Goal: Task Accomplishment & Management: Use online tool/utility

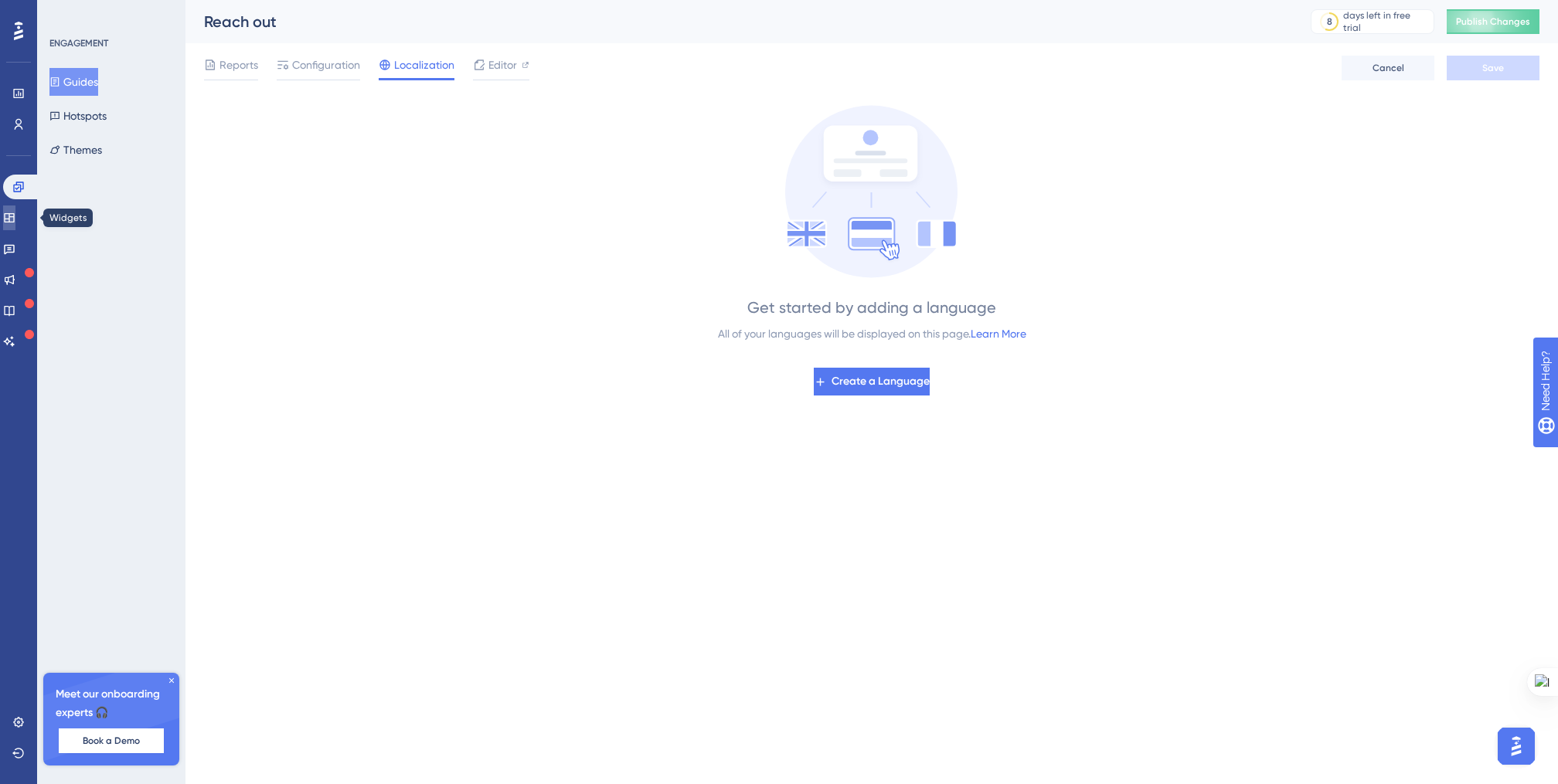
click at [16, 224] on link at bounding box center [9, 217] width 13 height 24
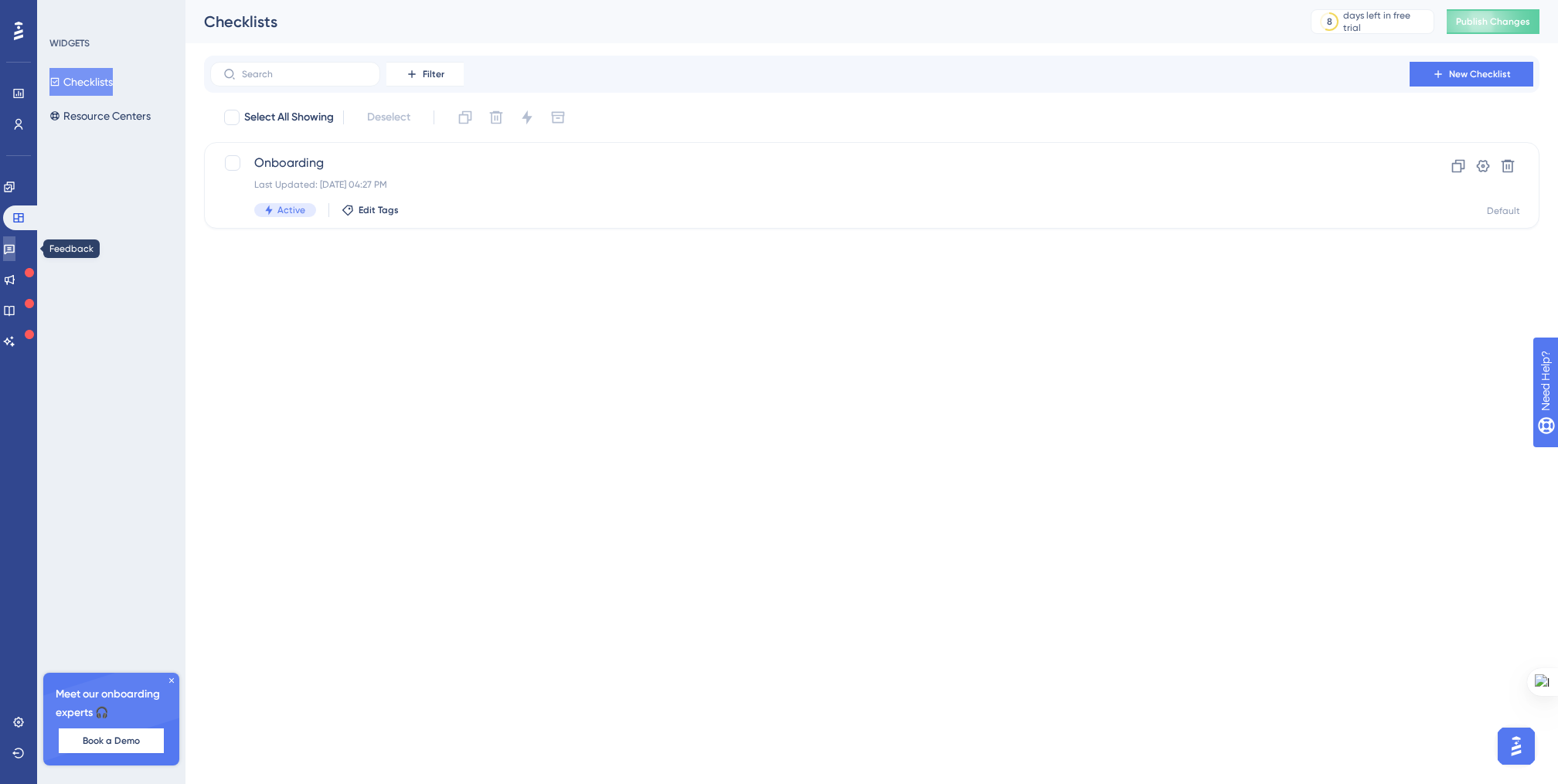
click at [16, 256] on link at bounding box center [9, 248] width 13 height 24
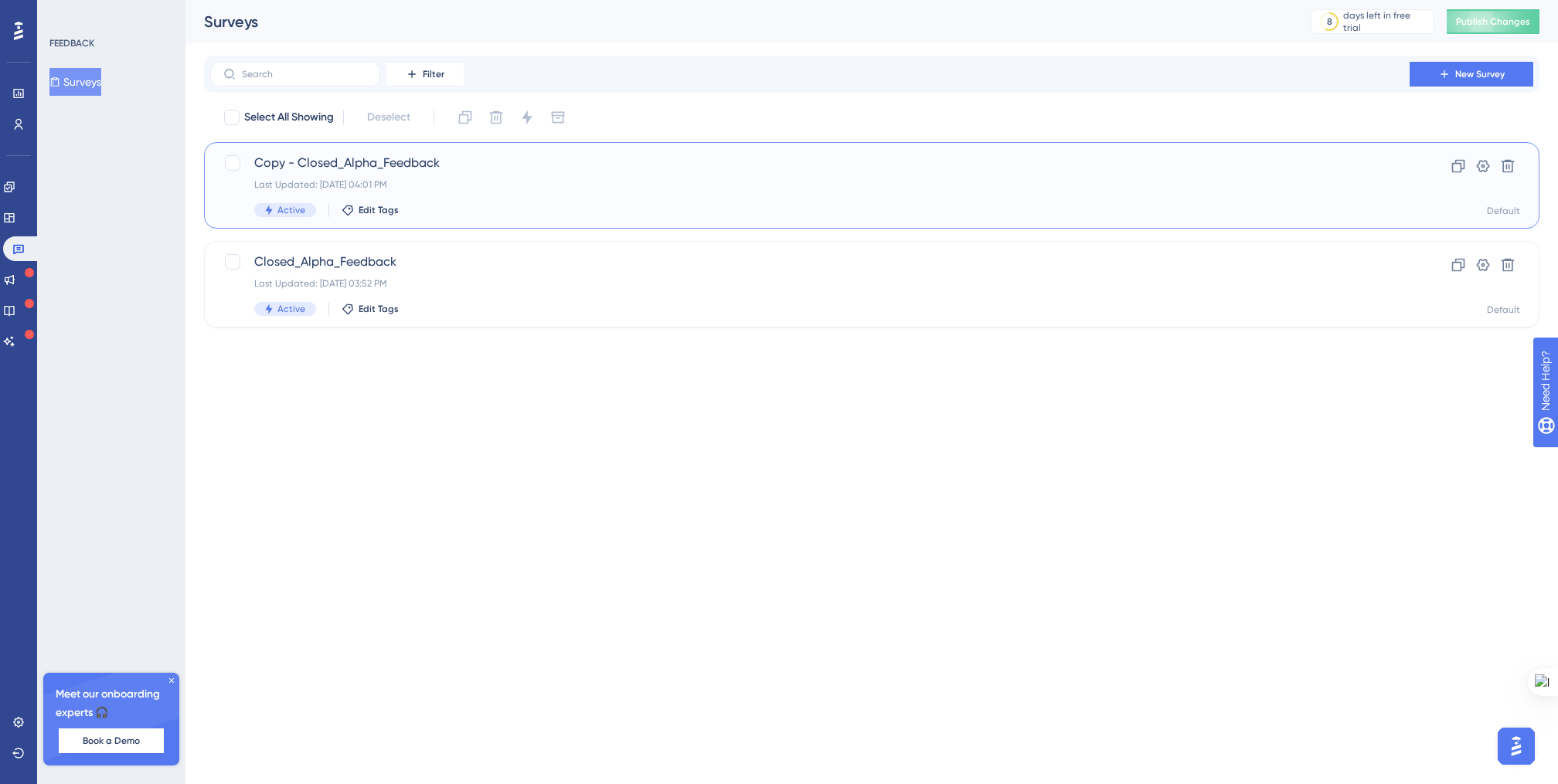
click at [467, 183] on div "Last Updated: [DATE] 04:01 PM" at bounding box center [810, 185] width 1111 height 13
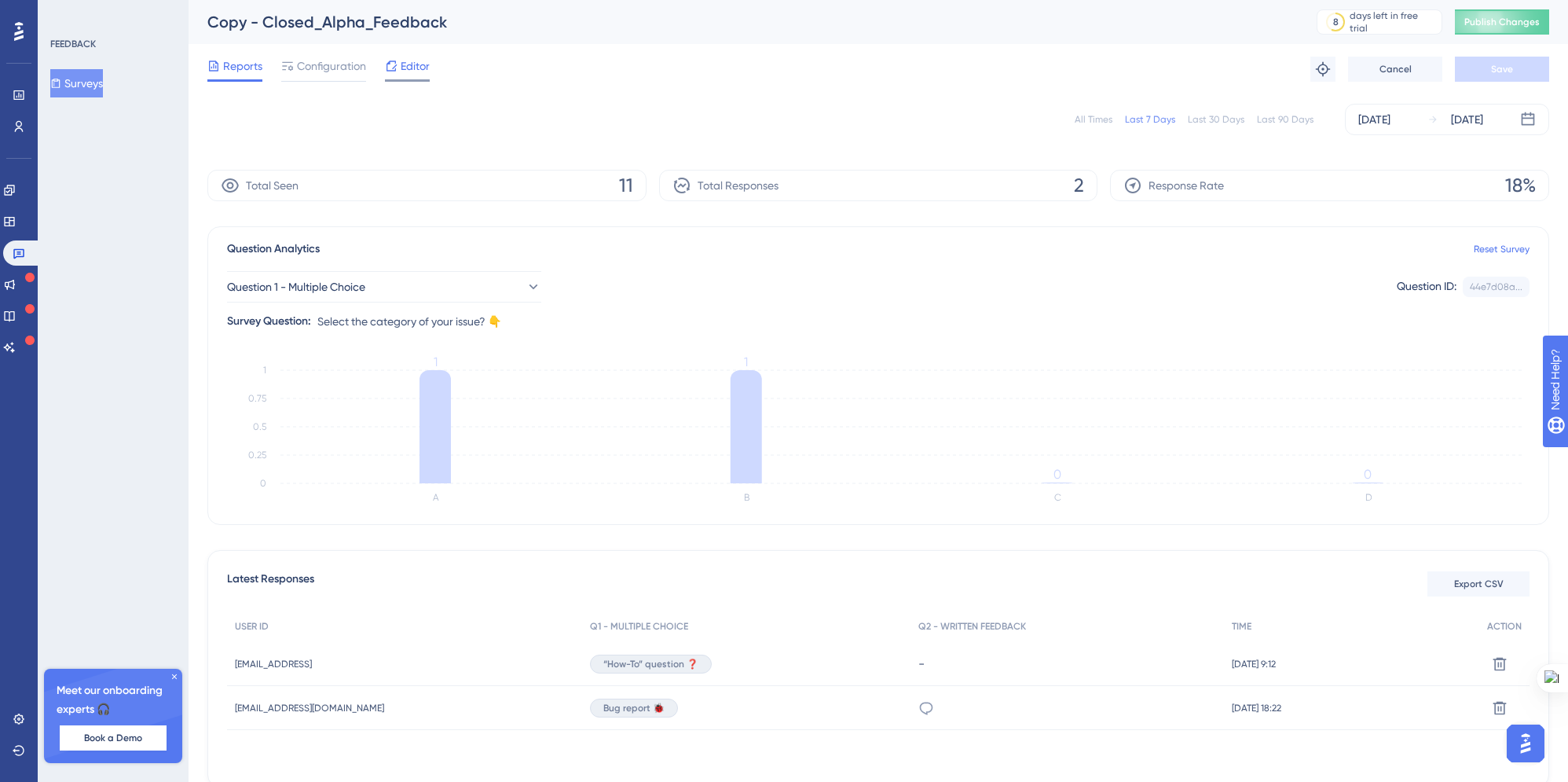
click at [394, 68] on icon at bounding box center [392, 66] width 10 height 10
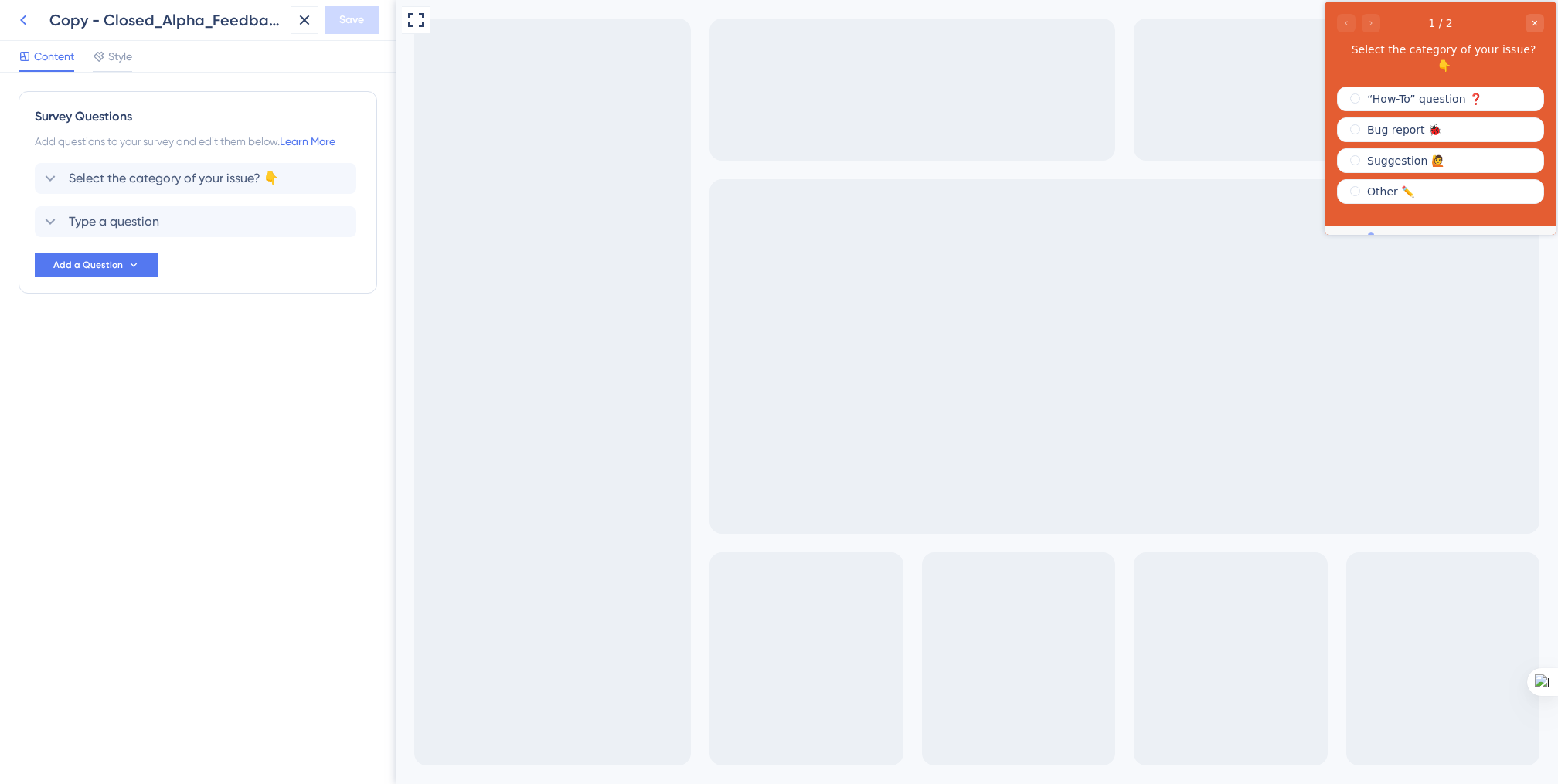
click at [17, 23] on icon at bounding box center [22, 20] width 19 height 19
